Goal: Transaction & Acquisition: Book appointment/travel/reservation

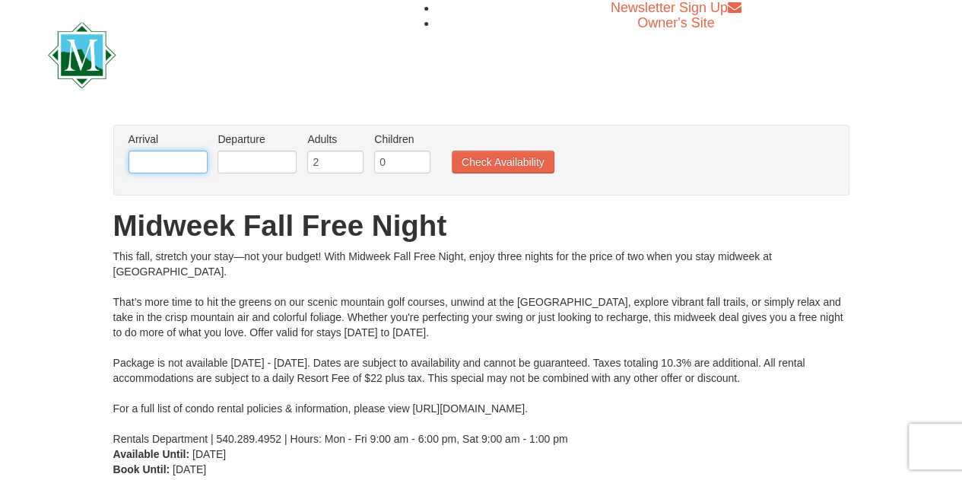
click at [160, 157] on input "text" at bounding box center [168, 162] width 79 height 23
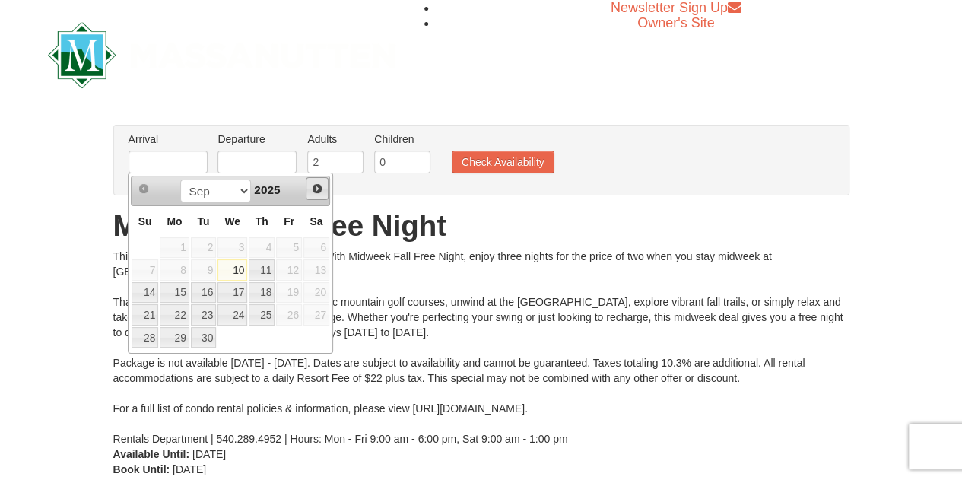
click at [313, 189] on span "Next" at bounding box center [317, 189] width 12 height 12
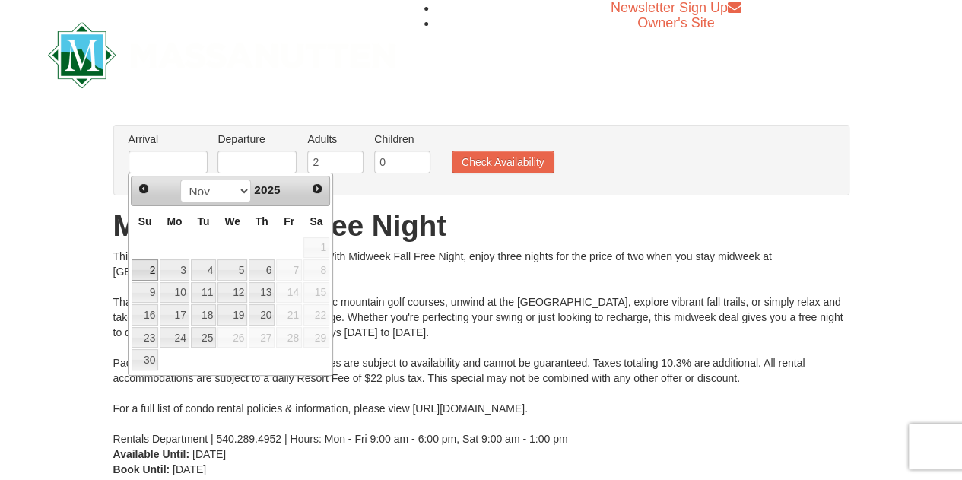
click at [142, 267] on link "2" at bounding box center [145, 269] width 27 height 21
type input "[DATE]"
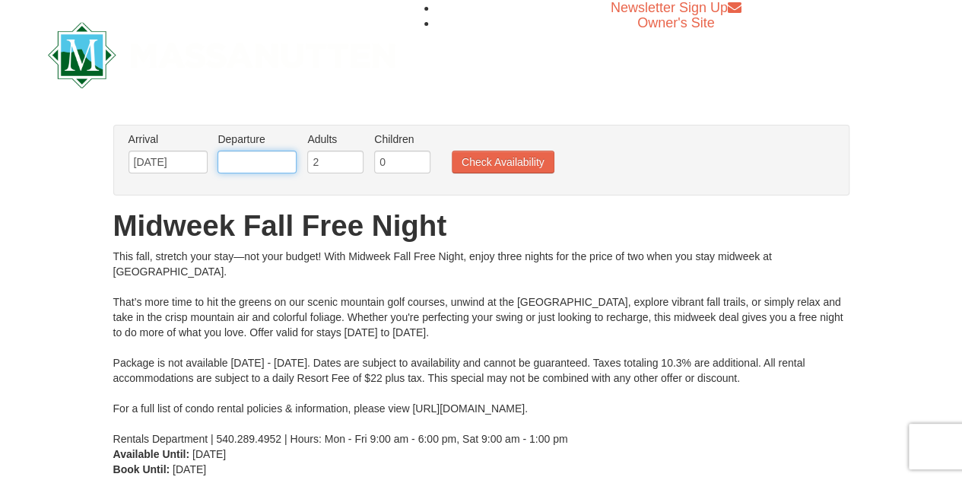
click at [287, 162] on input "text" at bounding box center [257, 162] width 79 height 23
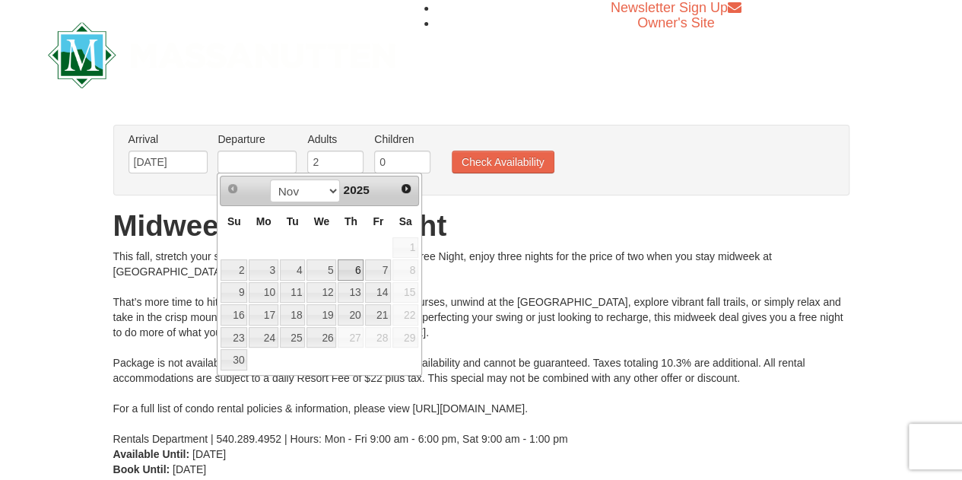
click at [354, 271] on link "6" at bounding box center [351, 269] width 26 height 21
type input "[DATE]"
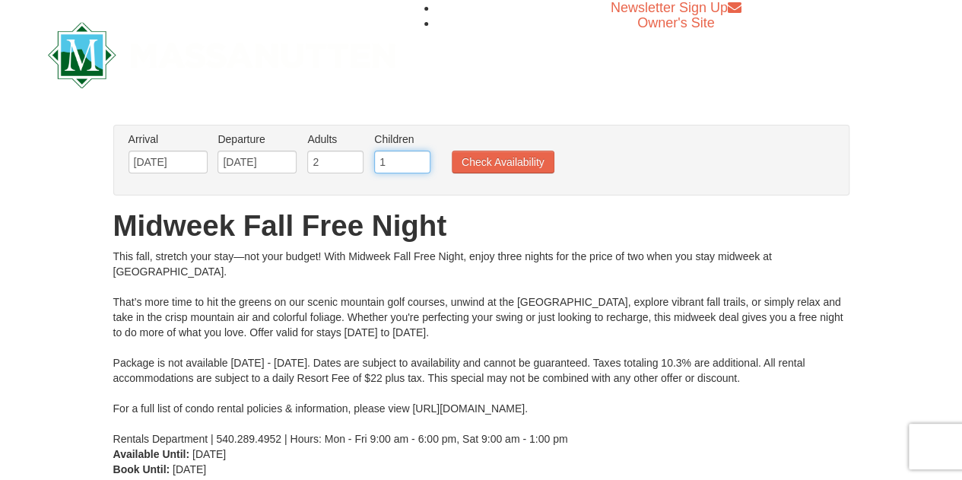
click at [421, 159] on input "1" at bounding box center [402, 162] width 56 height 23
type input "2"
click at [421, 159] on input "2" at bounding box center [402, 162] width 56 height 23
click at [499, 159] on button "Check Availability" at bounding box center [503, 162] width 103 height 23
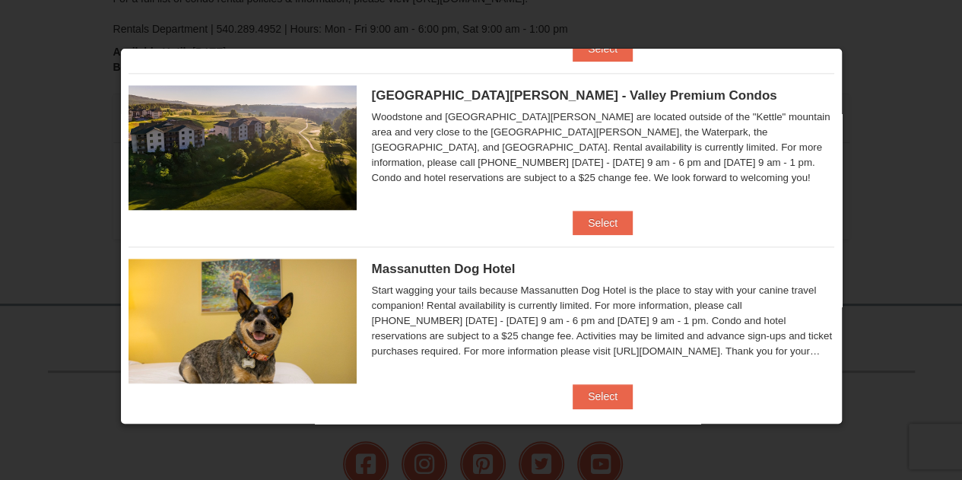
scroll to position [725, 0]
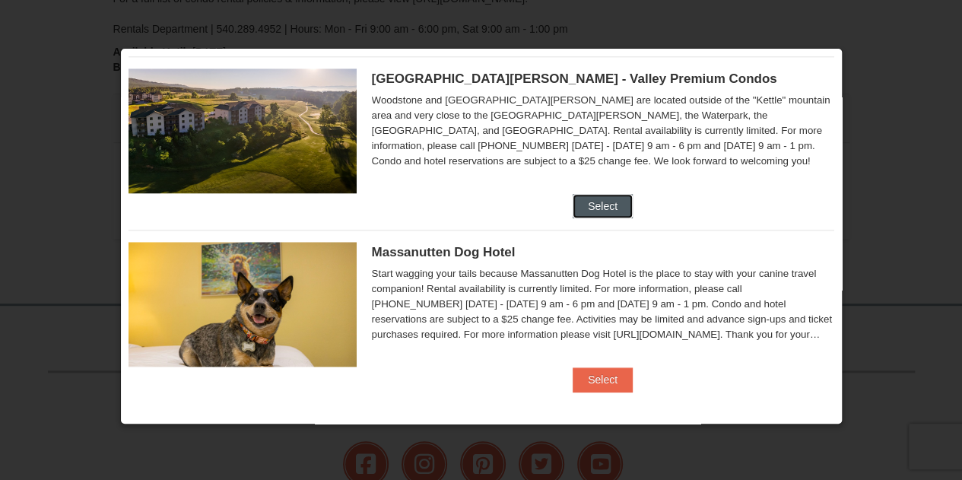
click at [584, 204] on button "Select" at bounding box center [603, 206] width 60 height 24
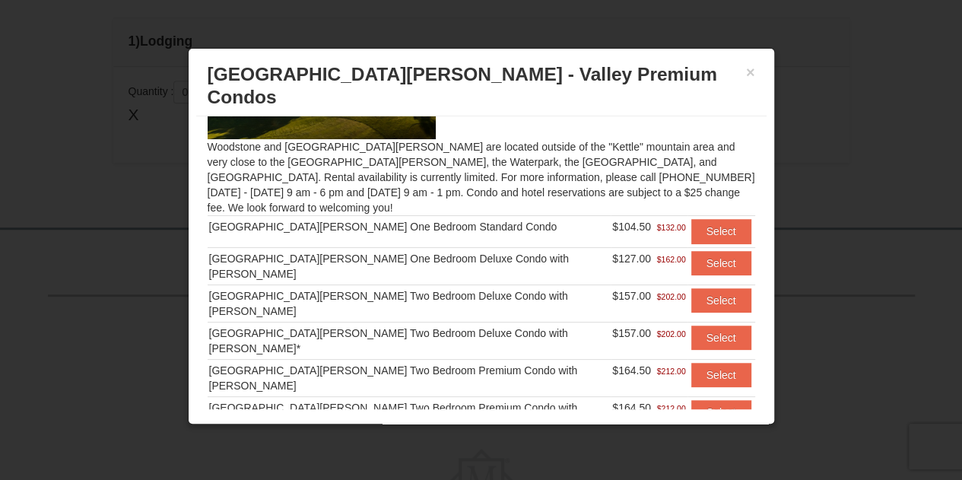
scroll to position [133, 0]
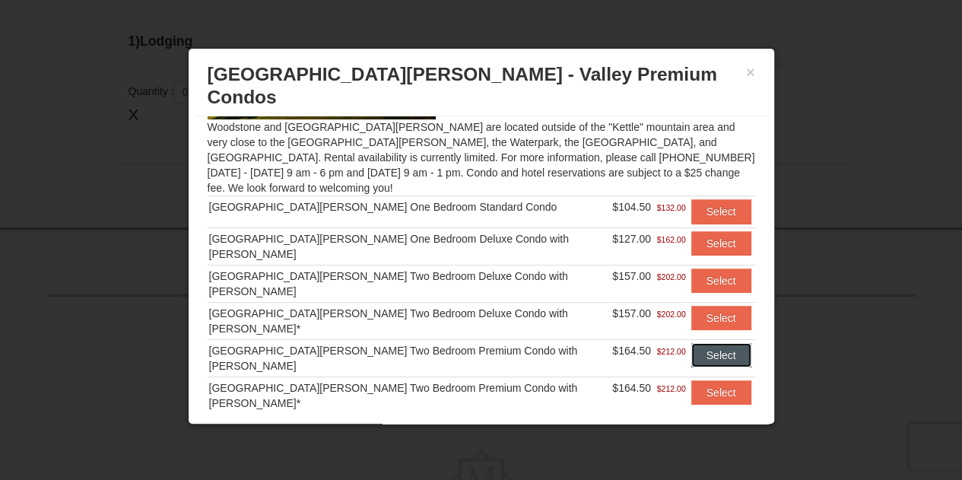
click at [691, 343] on button "Select" at bounding box center [721, 355] width 60 height 24
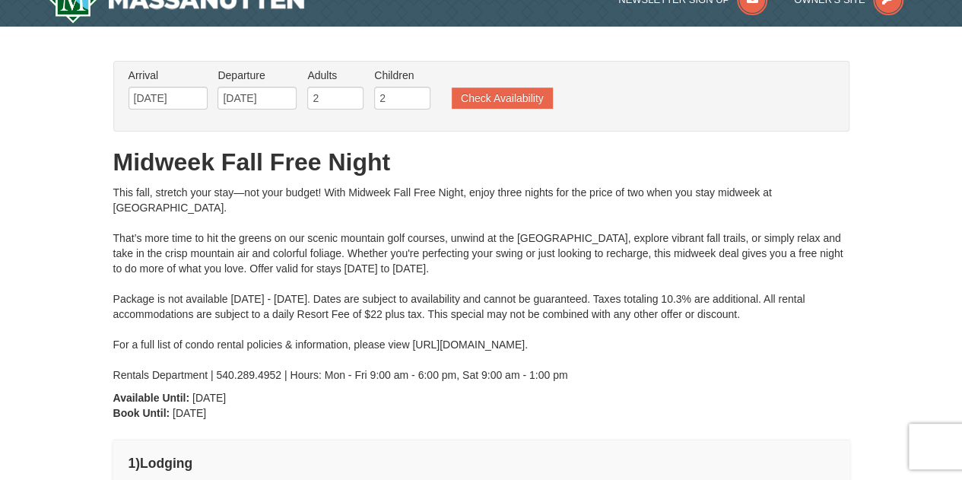
scroll to position [0, 0]
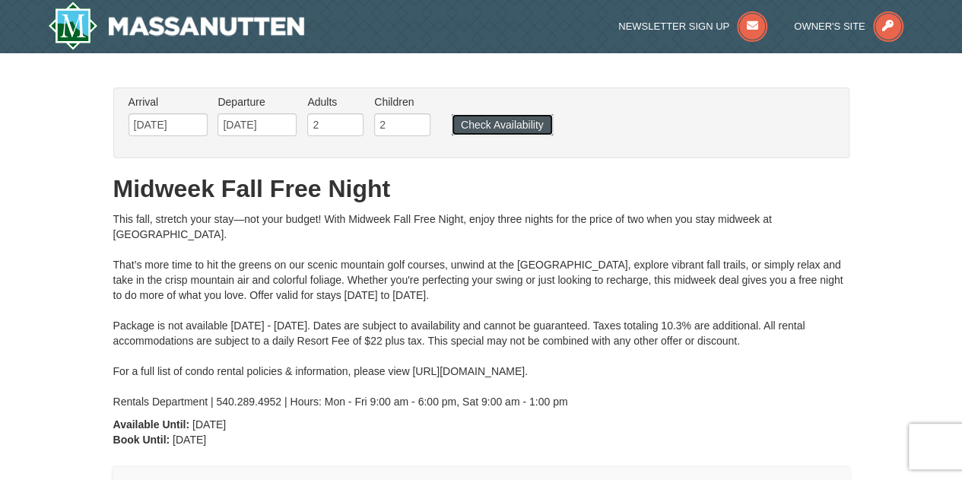
click at [497, 129] on button "Check Availability" at bounding box center [502, 124] width 101 height 21
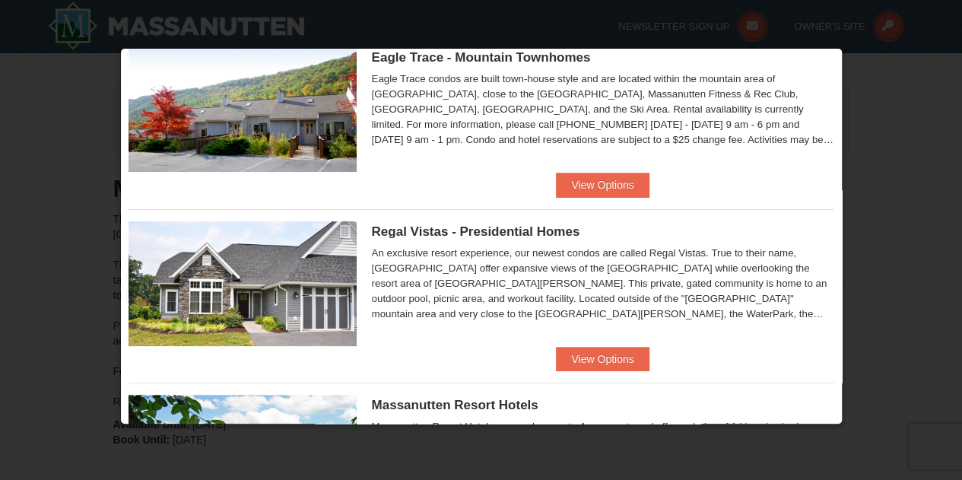
scroll to position [76, 0]
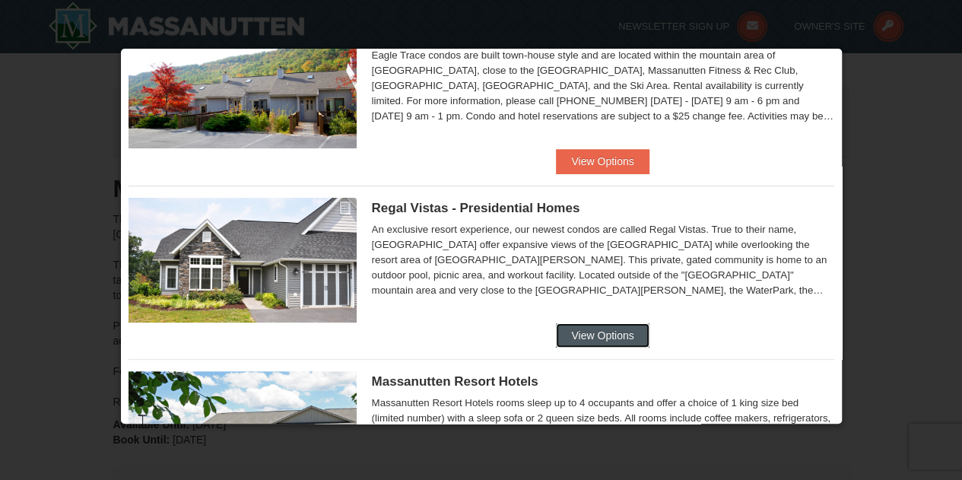
click at [581, 332] on button "View Options" at bounding box center [602, 335] width 93 height 24
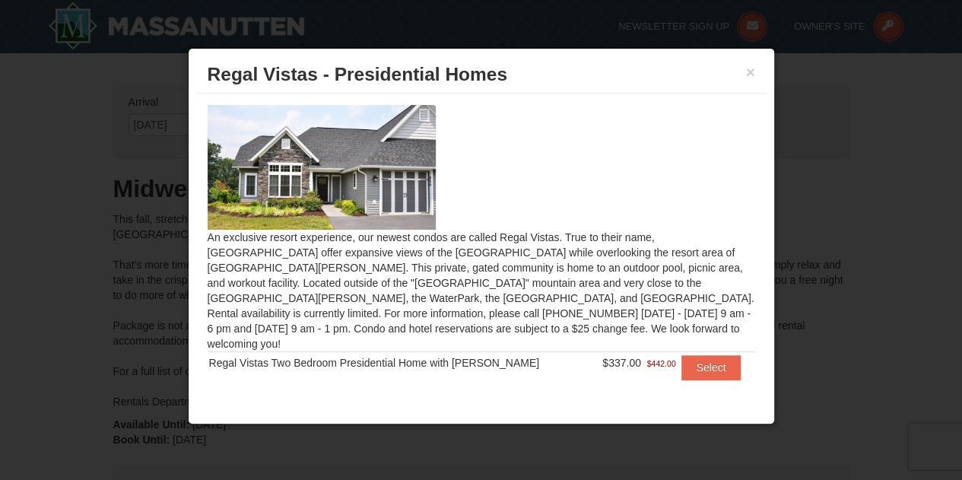
scroll to position [8, 0]
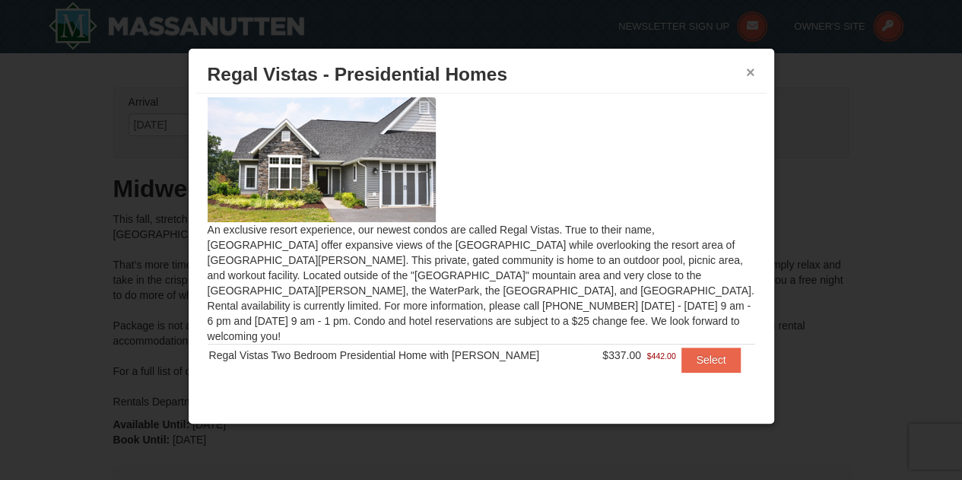
click at [749, 70] on button "×" at bounding box center [750, 72] width 9 height 15
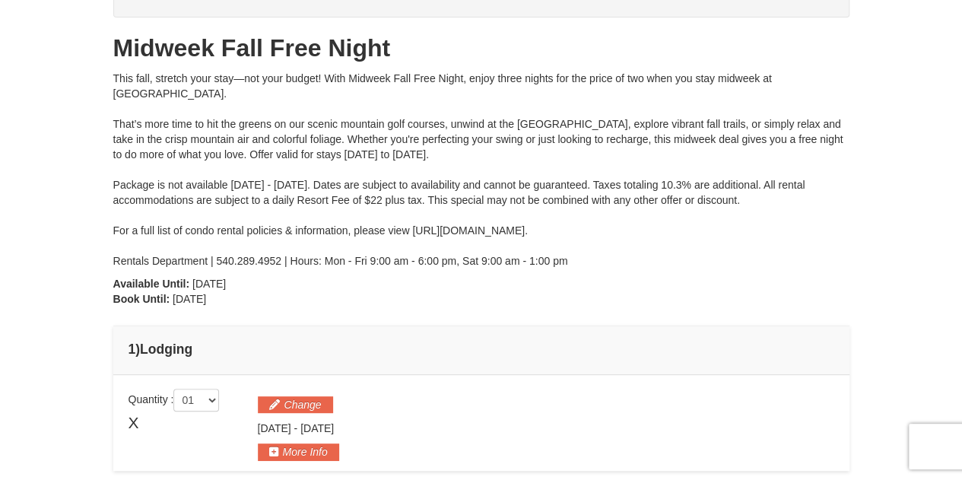
scroll to position [0, 0]
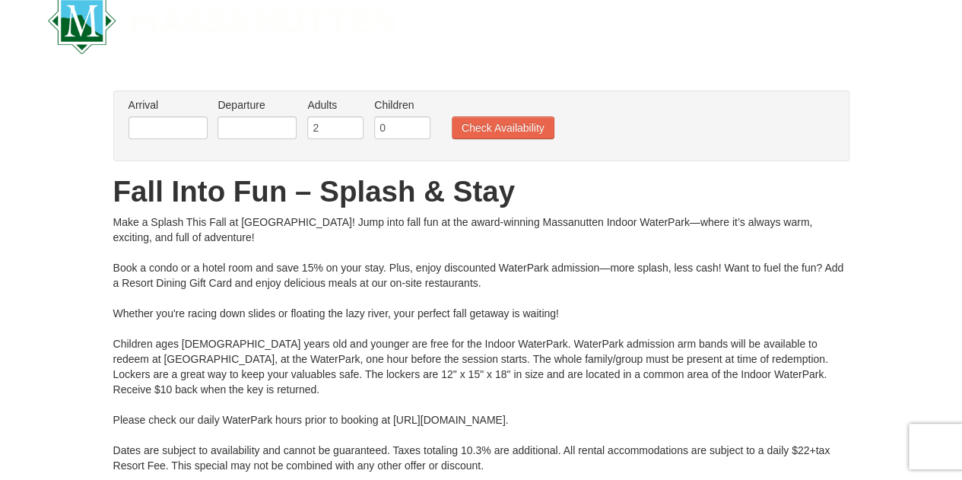
scroll to position [29, 0]
